Goal: Task Accomplishment & Management: Manage account settings

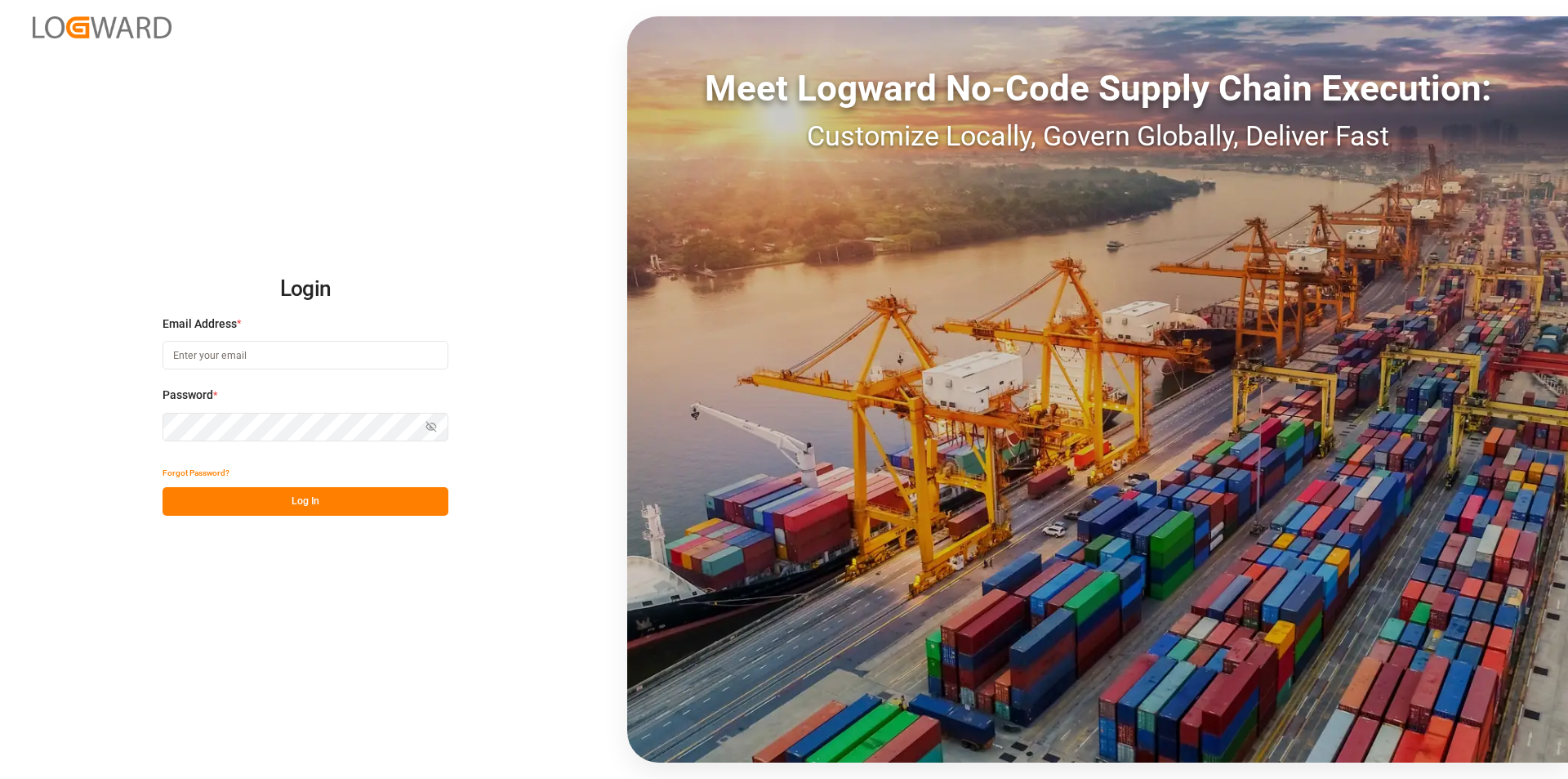
type input "[PERSON_NAME][EMAIL_ADDRESS][PERSON_NAME][DOMAIN_NAME]"
click at [310, 500] on button "Log In" at bounding box center [305, 501] width 285 height 28
